Goal: Transaction & Acquisition: Book appointment/travel/reservation

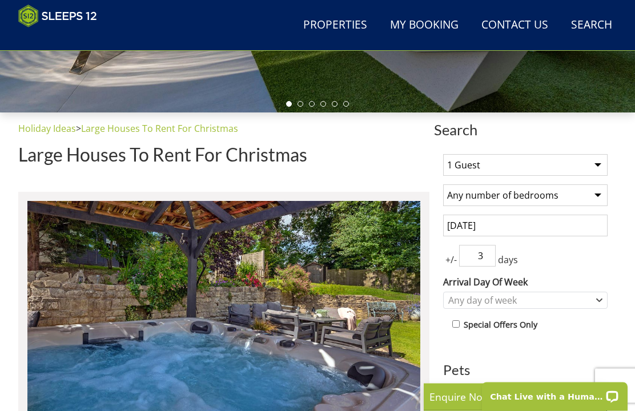
scroll to position [333, 0]
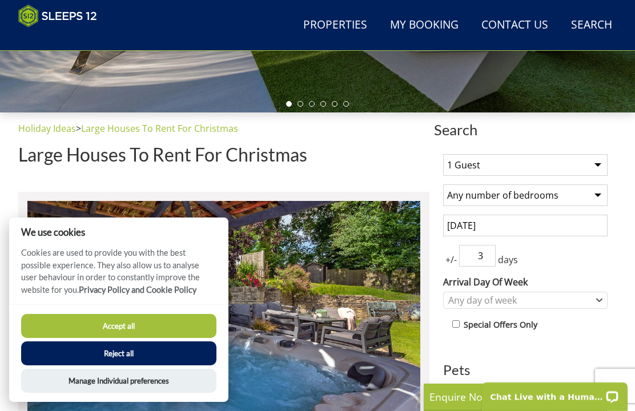
click at [190, 365] on button "Reject all" at bounding box center [118, 353] width 195 height 24
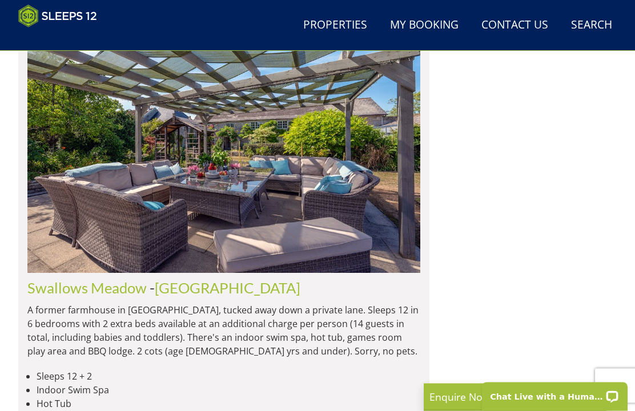
scroll to position [9918, 0]
click at [351, 31] on link "Properties" at bounding box center [335, 26] width 73 height 26
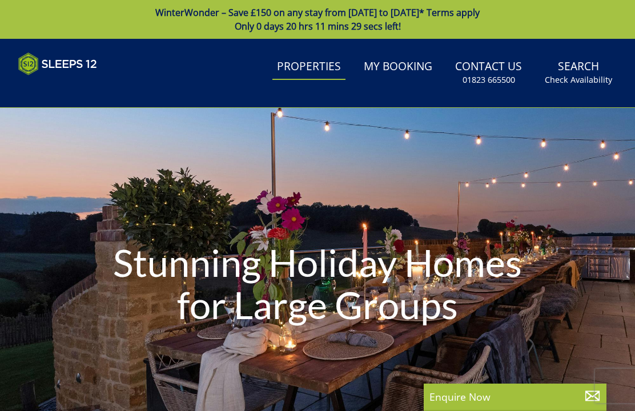
click at [351, 197] on div "Stunning Holiday Homes for Large Groups" at bounding box center [317, 286] width 635 height 356
click at [382, 278] on h1 "Stunning Holiday Homes for Large Groups" at bounding box center [317, 284] width 444 height 130
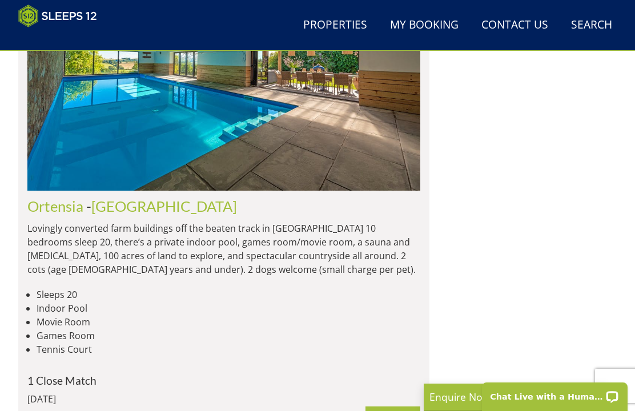
scroll to position [6707, 0]
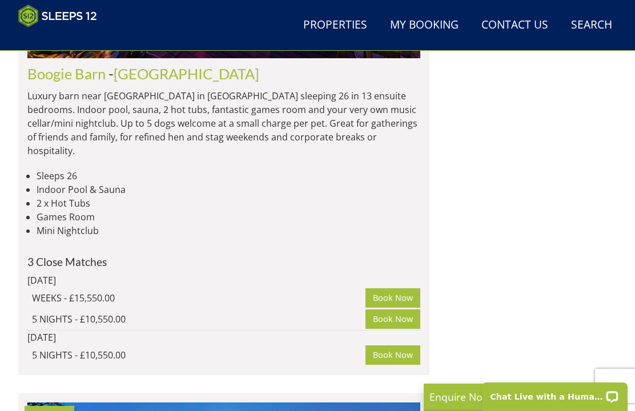
scroll to position [0, 11781]
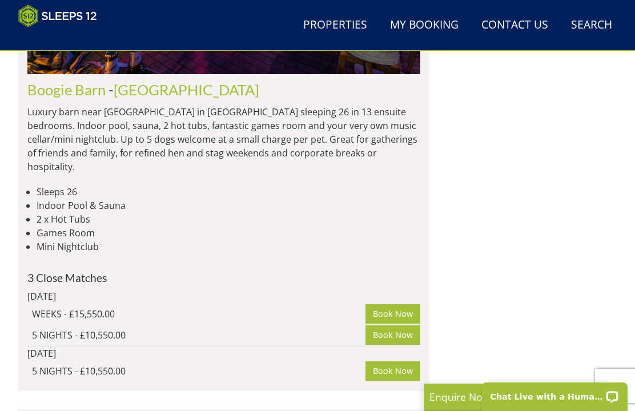
click at [591, 25] on link "Search Check Availability" at bounding box center [591, 26] width 50 height 26
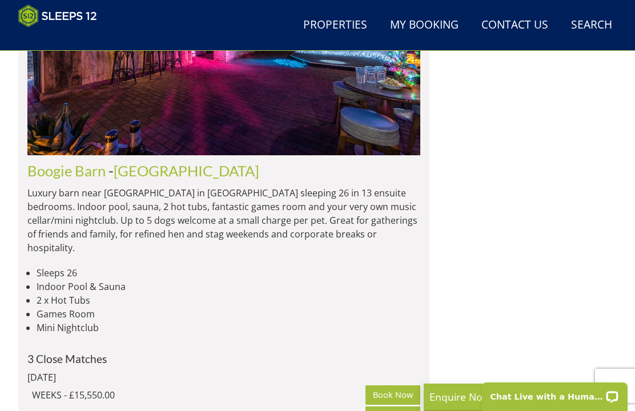
scroll to position [797, 0]
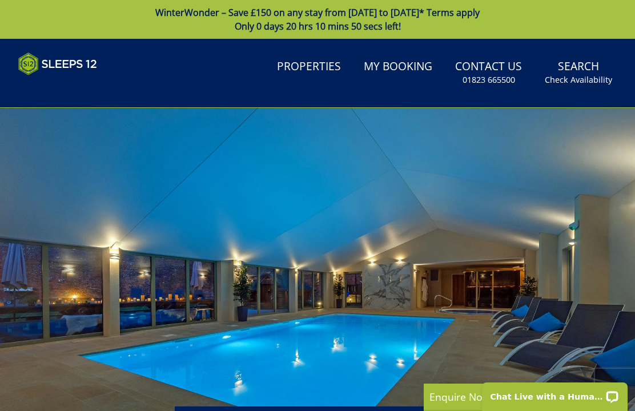
click at [587, 76] on small "Check Availability" at bounding box center [578, 79] width 67 height 11
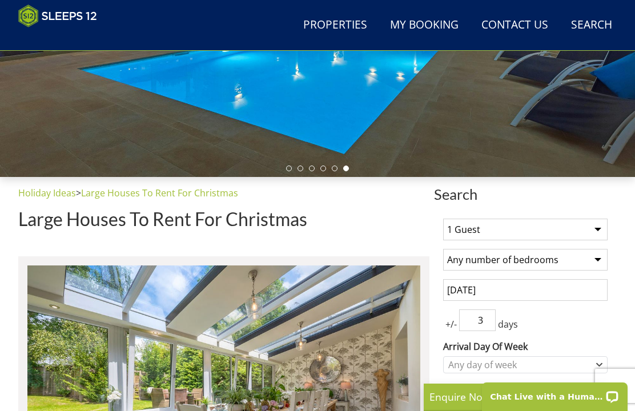
click at [597, 232] on select "1 Guest 2 Guests 3 Guests 4 Guests 5 Guests 6 Guests 7 Guests 8 Guests 9 Guests…" at bounding box center [525, 230] width 164 height 22
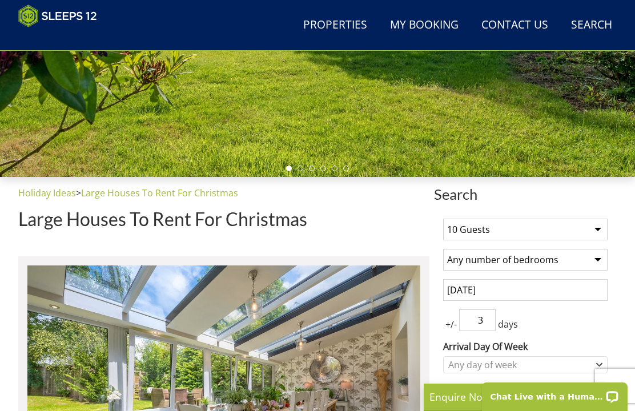
click at [598, 230] on select "1 Guest 2 Guests 3 Guests 4 Guests 5 Guests 6 Guests 7 Guests 8 Guests 9 Guests…" at bounding box center [525, 230] width 164 height 22
select select "11"
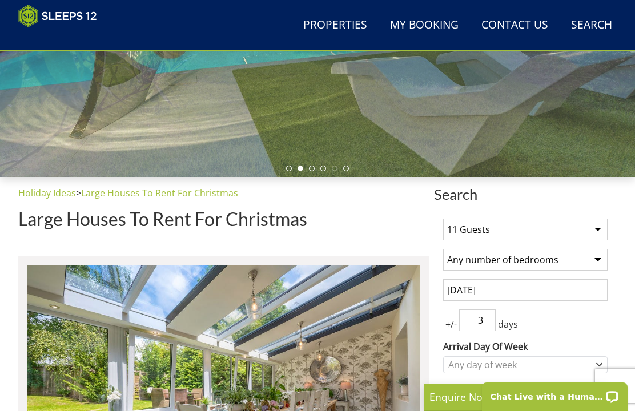
click at [600, 262] on select "Any number of bedrooms 4 Bedrooms 5 Bedrooms 6 Bedrooms 7 Bedrooms 8 Bedrooms 9…" at bounding box center [525, 260] width 164 height 22
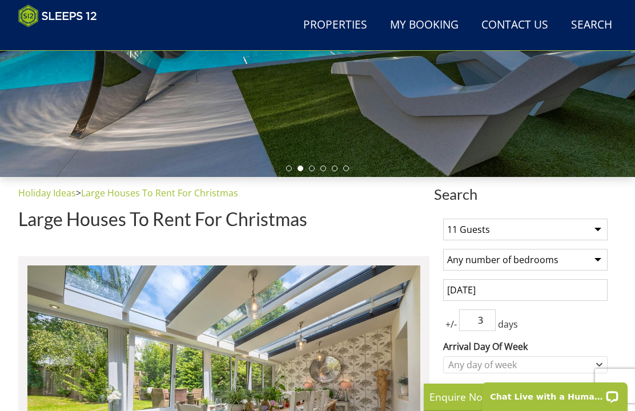
select select "5"
click at [601, 364] on icon "Combobox" at bounding box center [598, 364] width 5 height 2
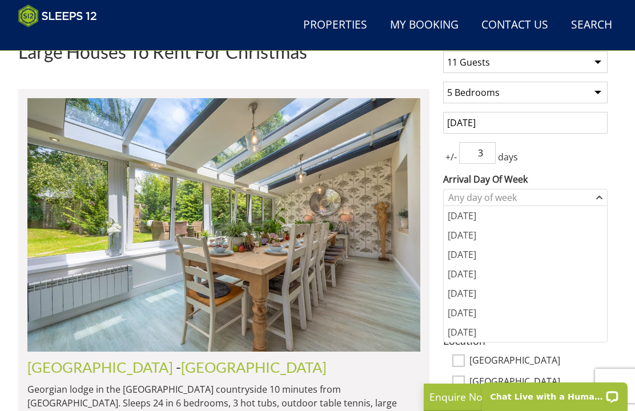
click at [474, 216] on div "[DATE]" at bounding box center [525, 215] width 163 height 19
